Goal: Check status: Check status

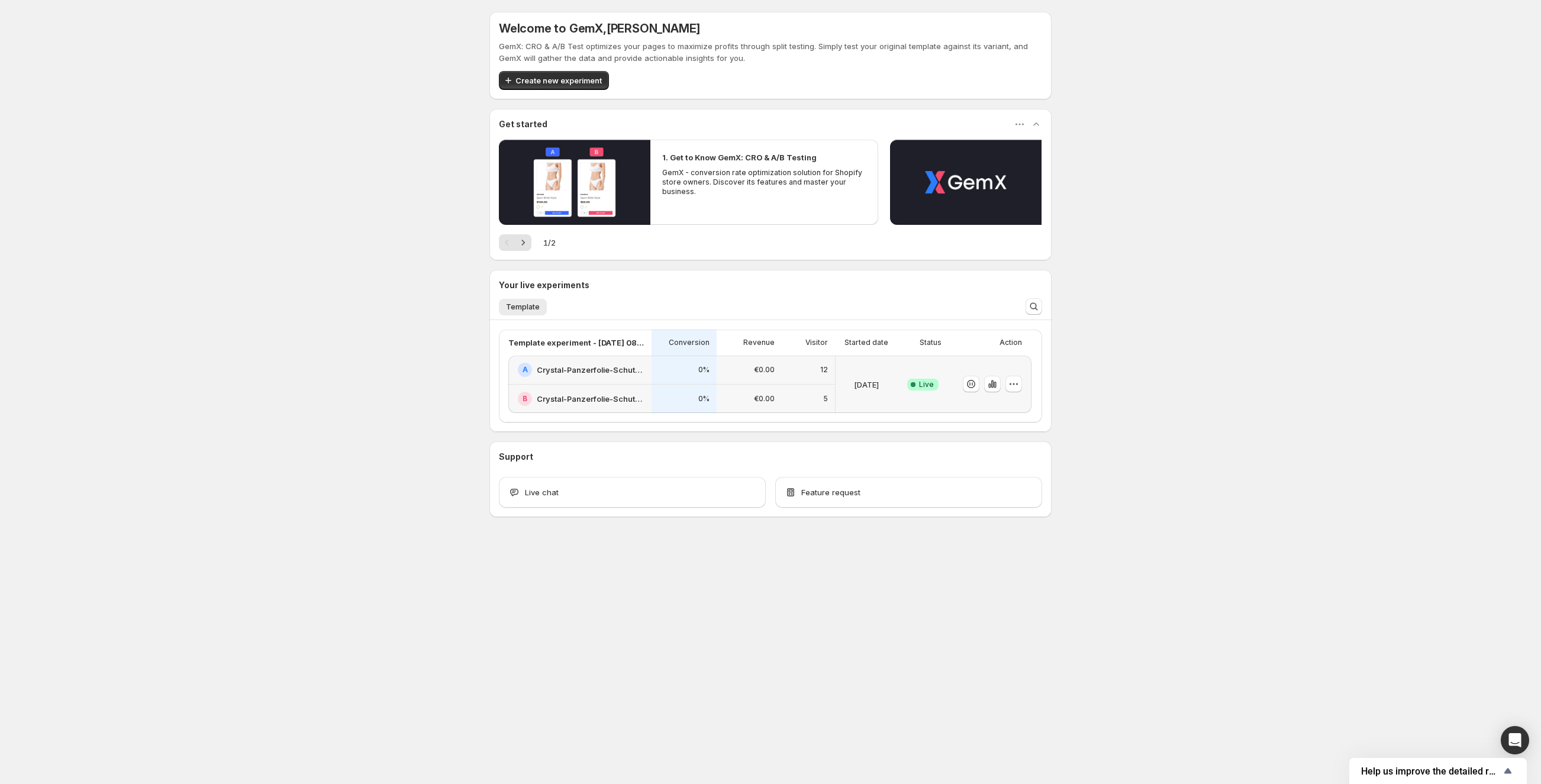
click at [802, 375] on div "12" at bounding box center [809, 370] width 39 height 14
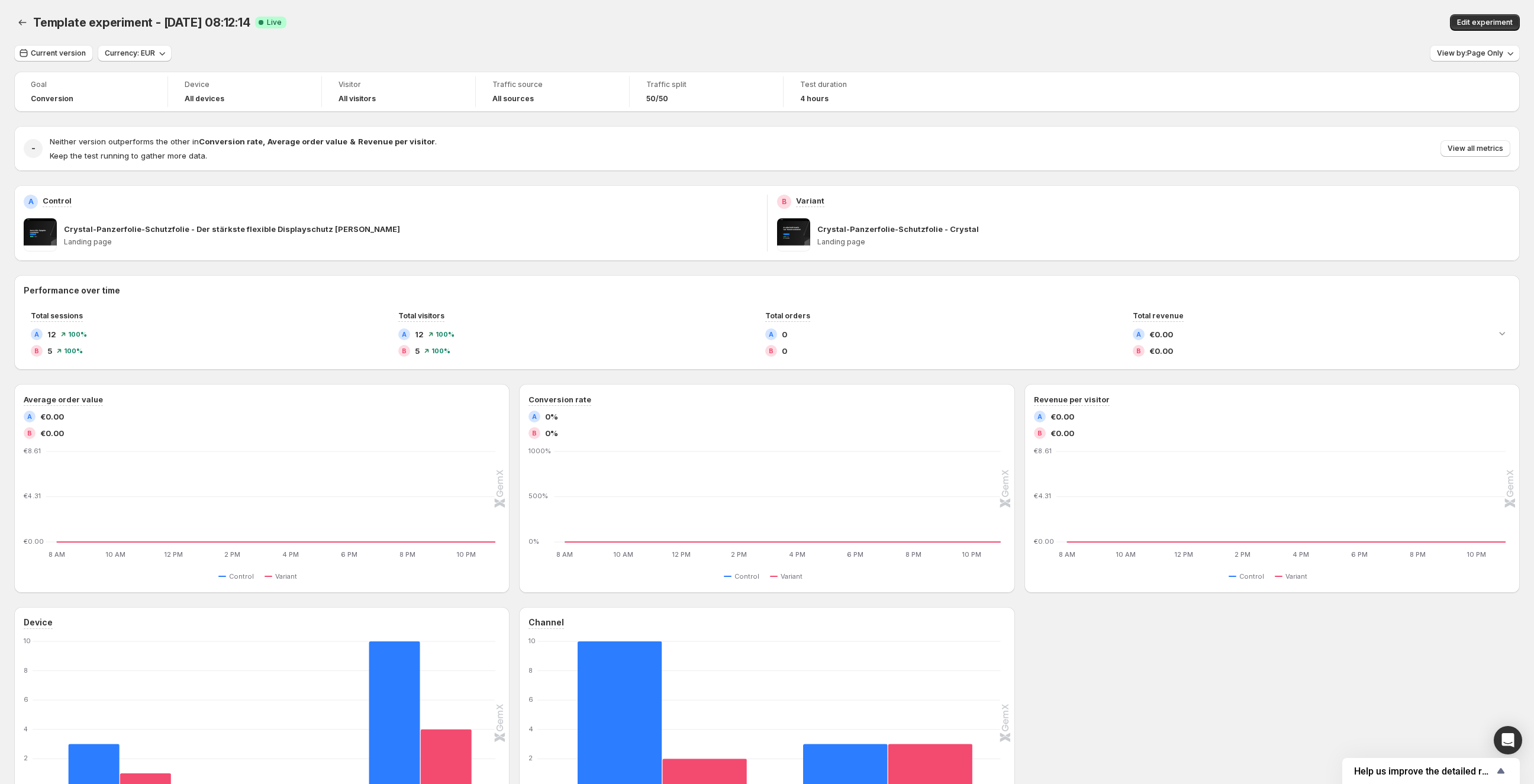
click at [870, 238] on p "Landing page" at bounding box center [1164, 241] width 693 height 9
click at [832, 237] on p "Landing page" at bounding box center [1164, 241] width 693 height 9
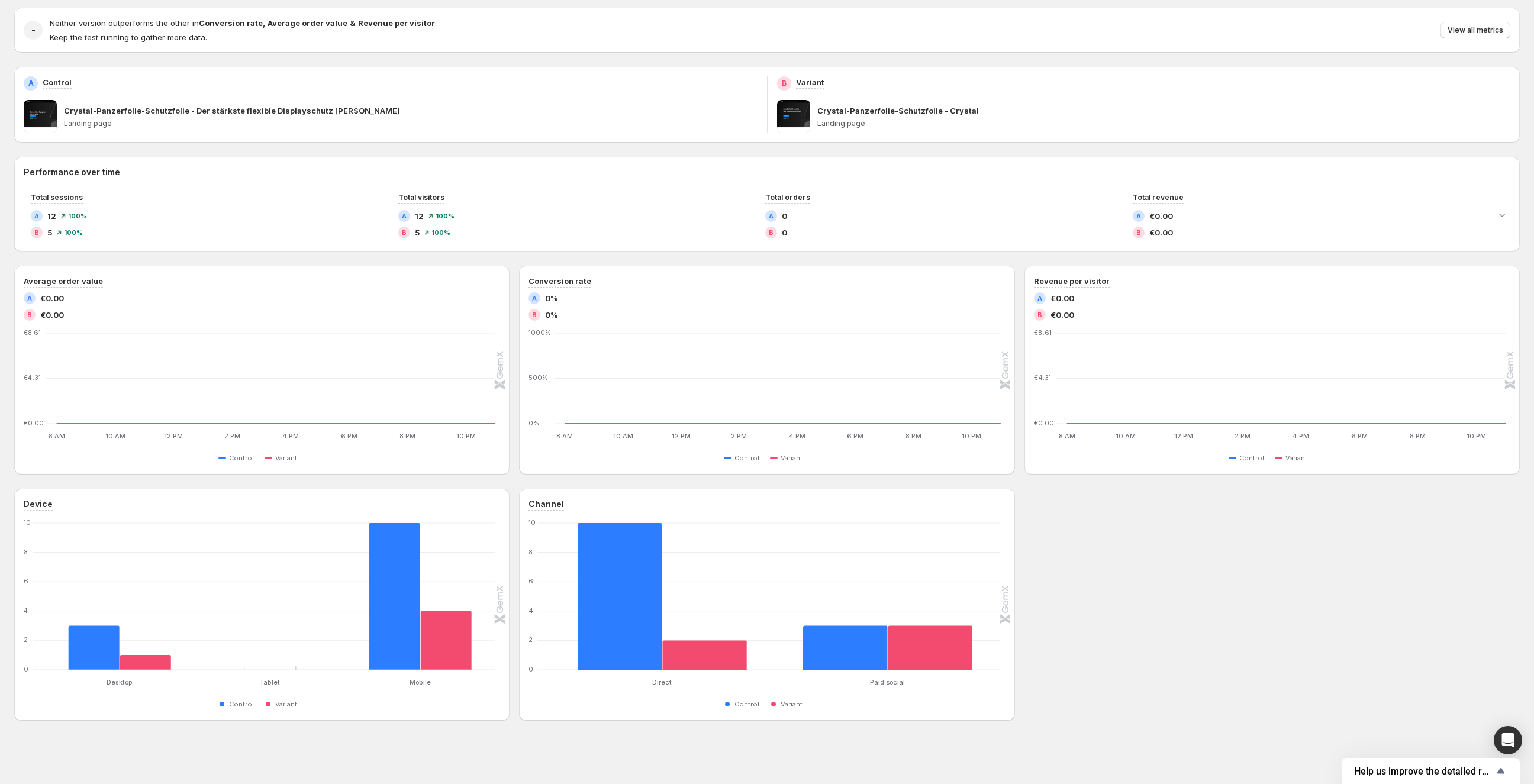
click at [625, 128] on p "Landing page" at bounding box center [410, 123] width 693 height 9
click at [1448, 34] on button "View all metrics" at bounding box center [1475, 30] width 70 height 17
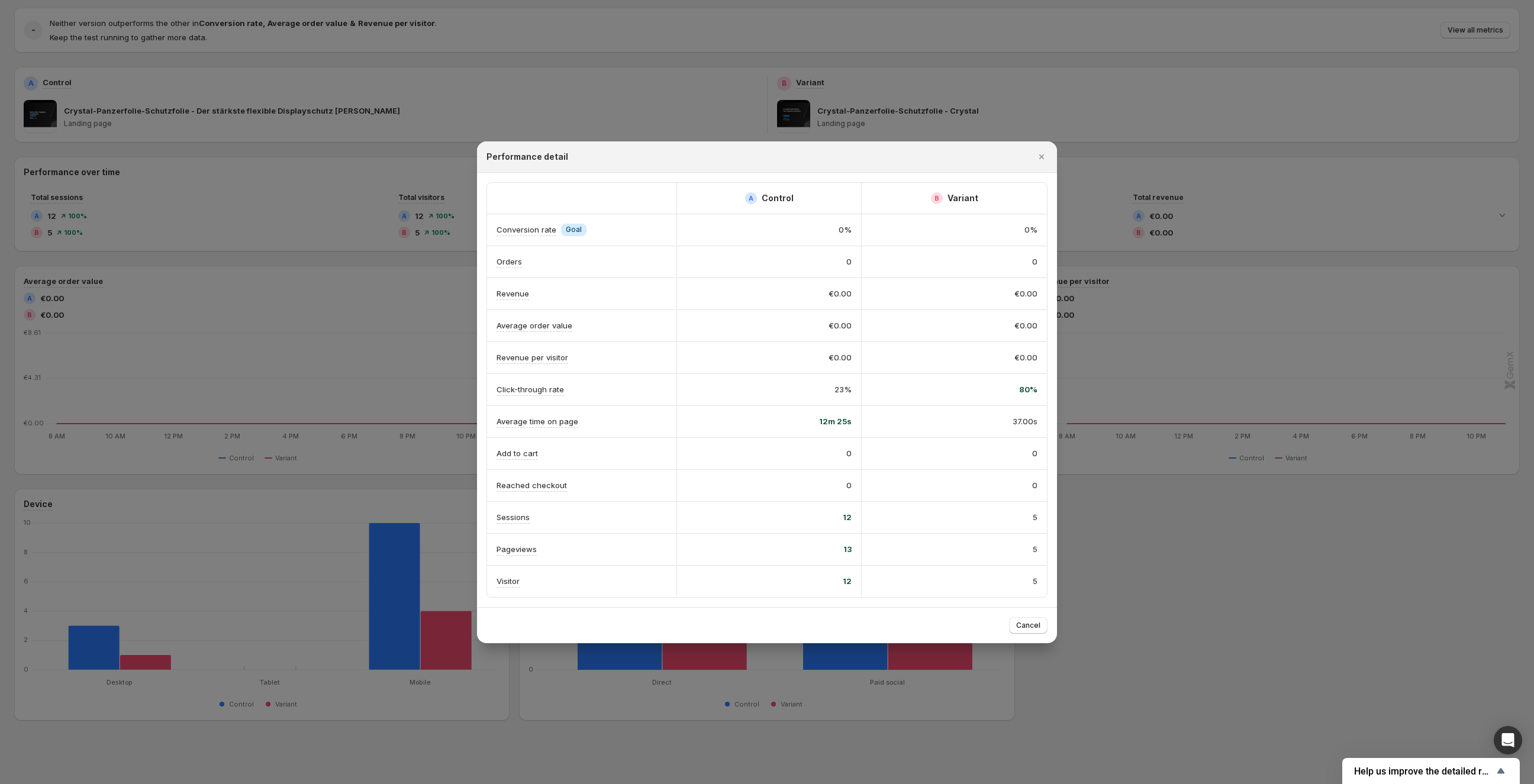
drag, startPoint x: 1040, startPoint y: 164, endPoint x: 1045, endPoint y: 149, distance: 15.8
click at [1040, 163] on icon "Close" at bounding box center [1041, 157] width 12 height 12
